Goal: Task Accomplishment & Management: Manage account settings

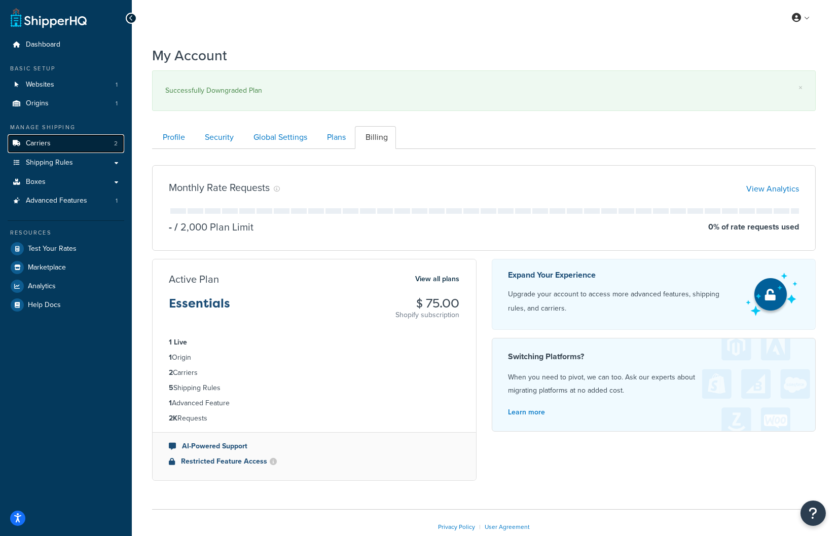
click at [65, 139] on link "Carriers 2" at bounding box center [66, 143] width 117 height 19
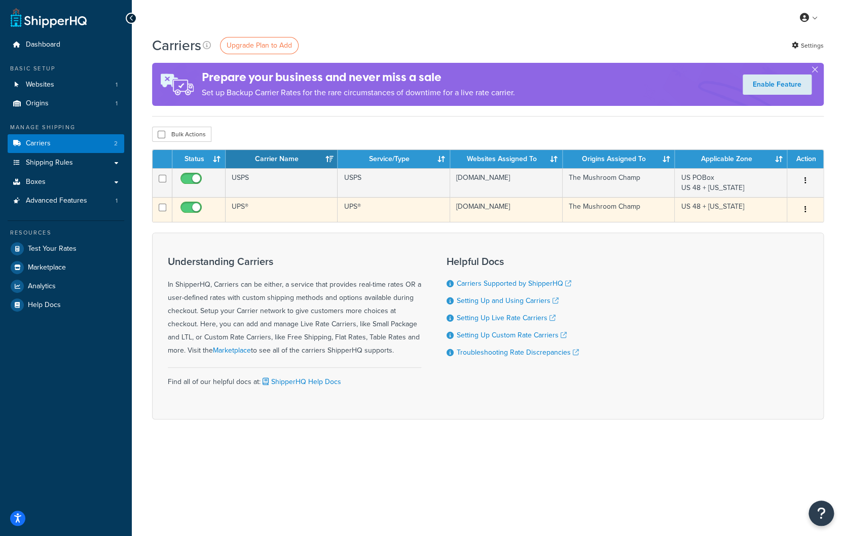
click at [250, 207] on td "UPS®" at bounding box center [282, 209] width 113 height 25
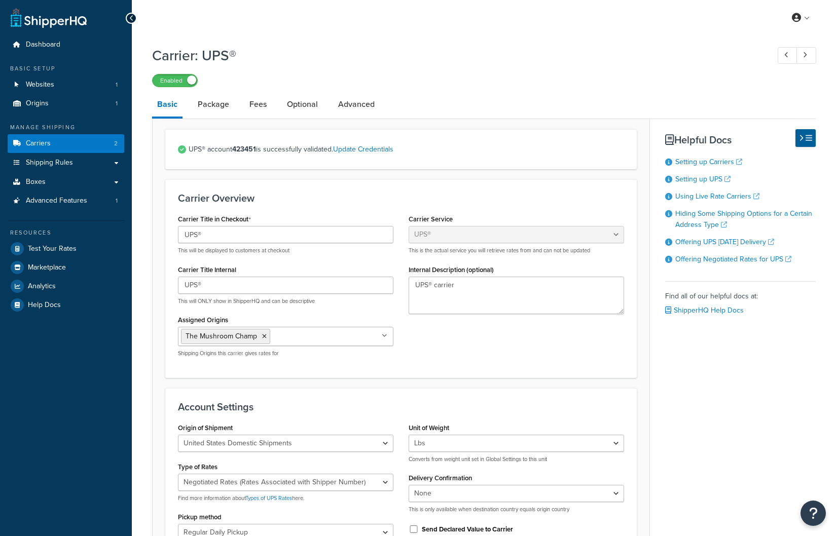
select select "ups"
click at [250, 152] on strong "423451" at bounding box center [244, 149] width 24 height 11
copy strong "423451"
click at [379, 149] on link "Update Credentials" at bounding box center [363, 149] width 60 height 11
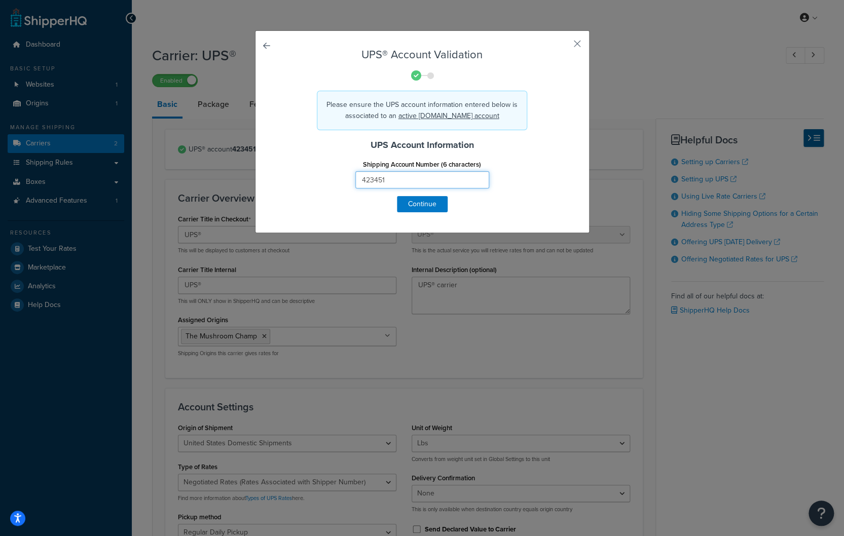
click at [400, 175] on input "423451" at bounding box center [422, 179] width 134 height 17
click at [429, 205] on button "Continue" at bounding box center [422, 204] width 51 height 16
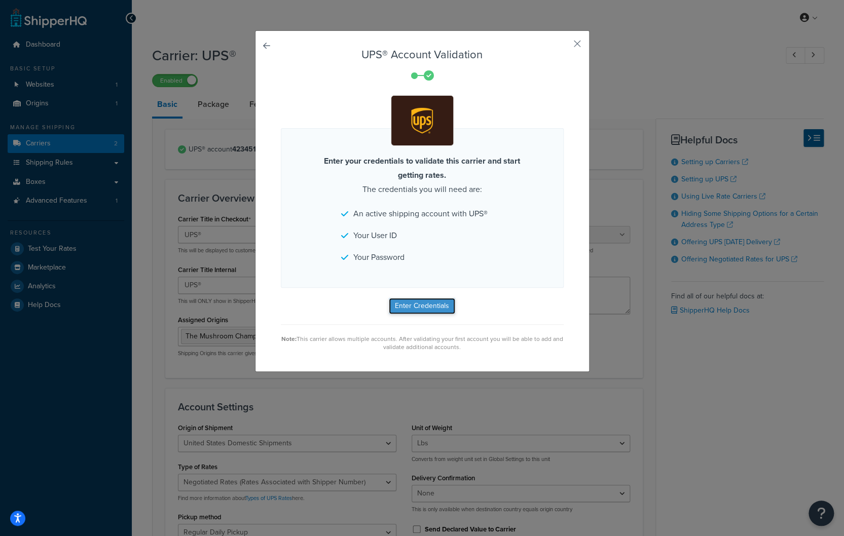
click at [422, 308] on button "Enter Credentials" at bounding box center [422, 306] width 66 height 16
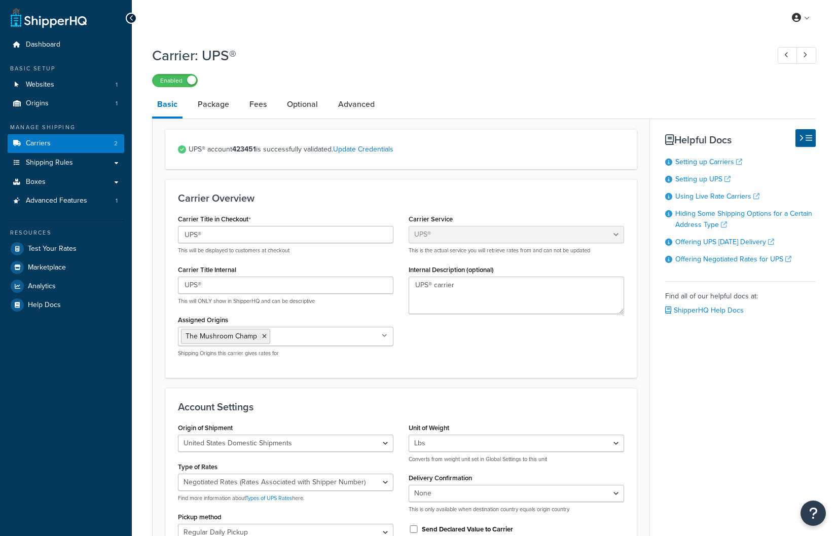
select select "ups"
